Goal: Find contact information: Find contact information

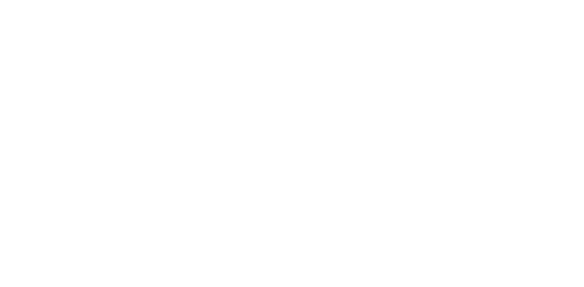
scroll to position [254, 0]
